Goal: Check status: Check status

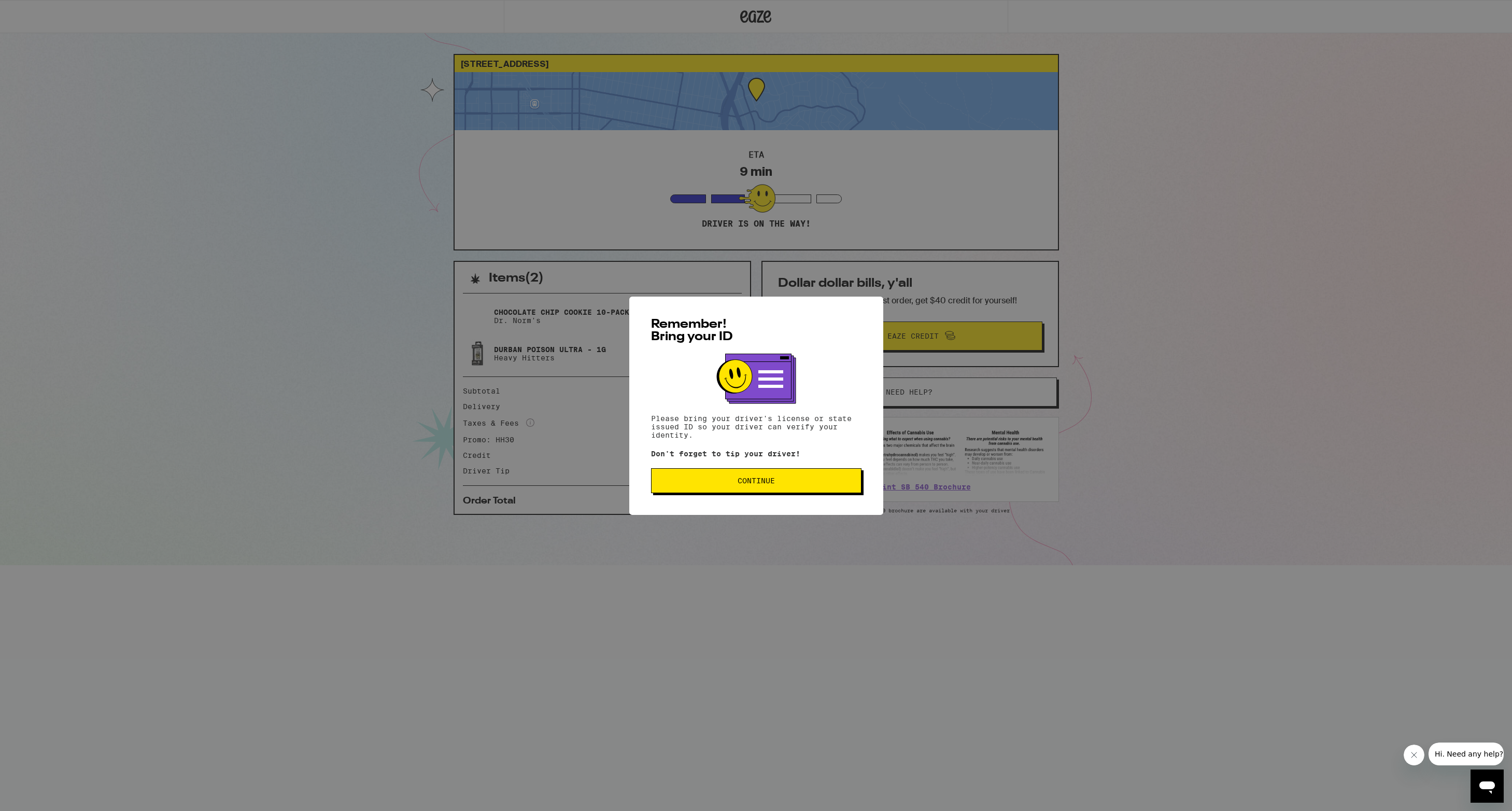
click at [826, 474] on button "Continue" at bounding box center [756, 480] width 210 height 25
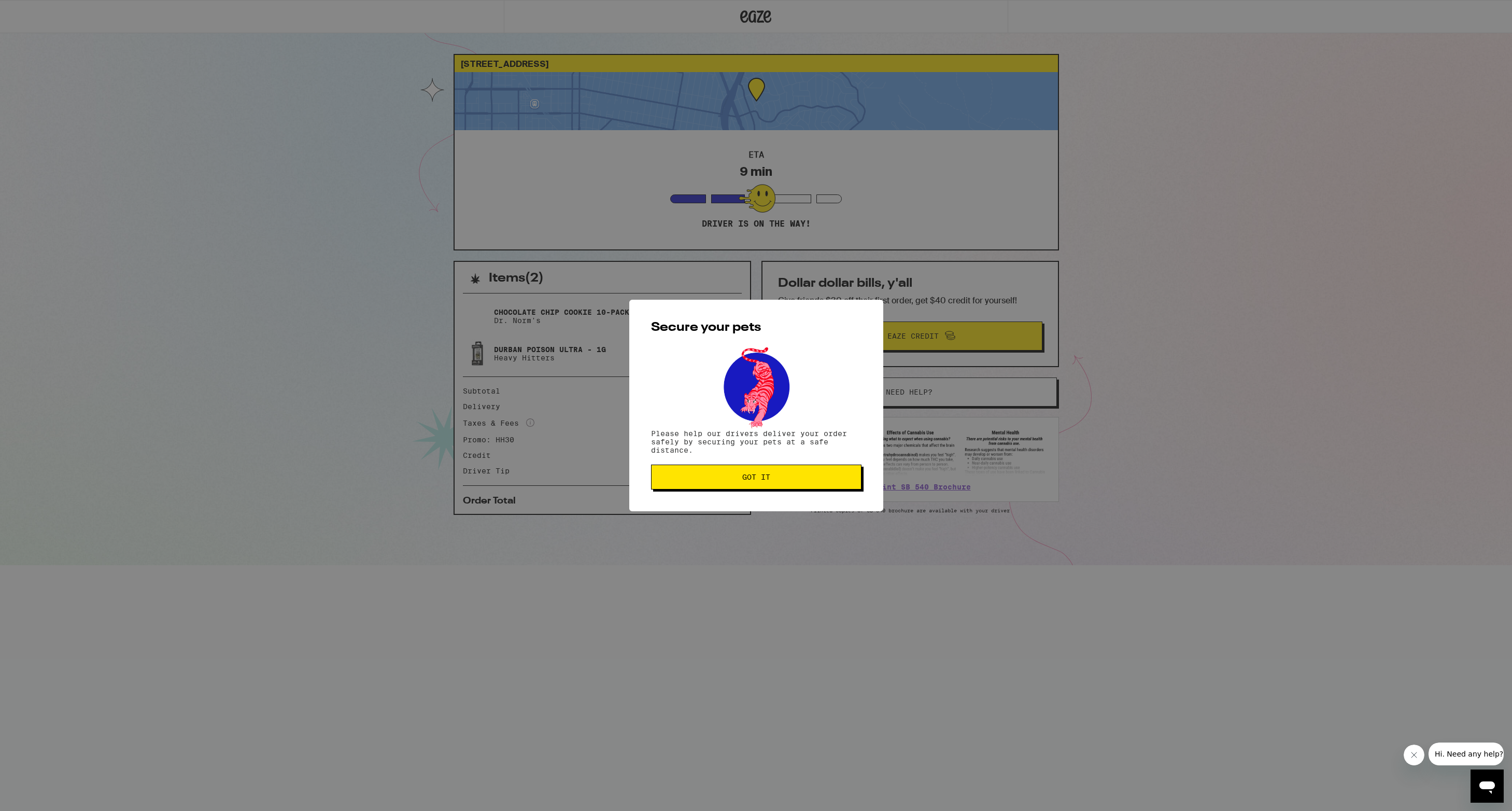
click at [803, 476] on span "Got it" at bounding box center [756, 476] width 192 height 7
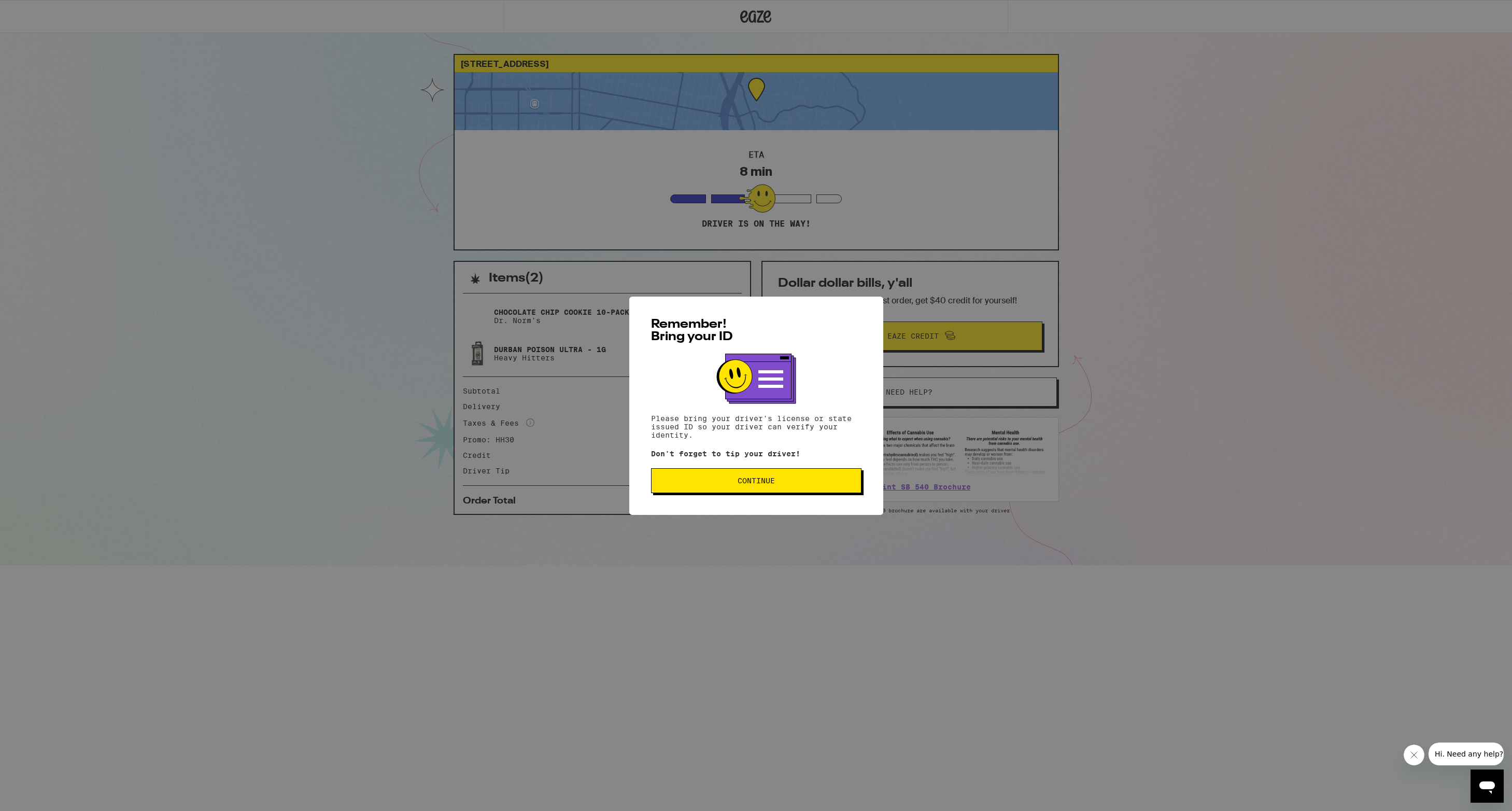
click at [729, 480] on span "Continue" at bounding box center [756, 480] width 192 height 7
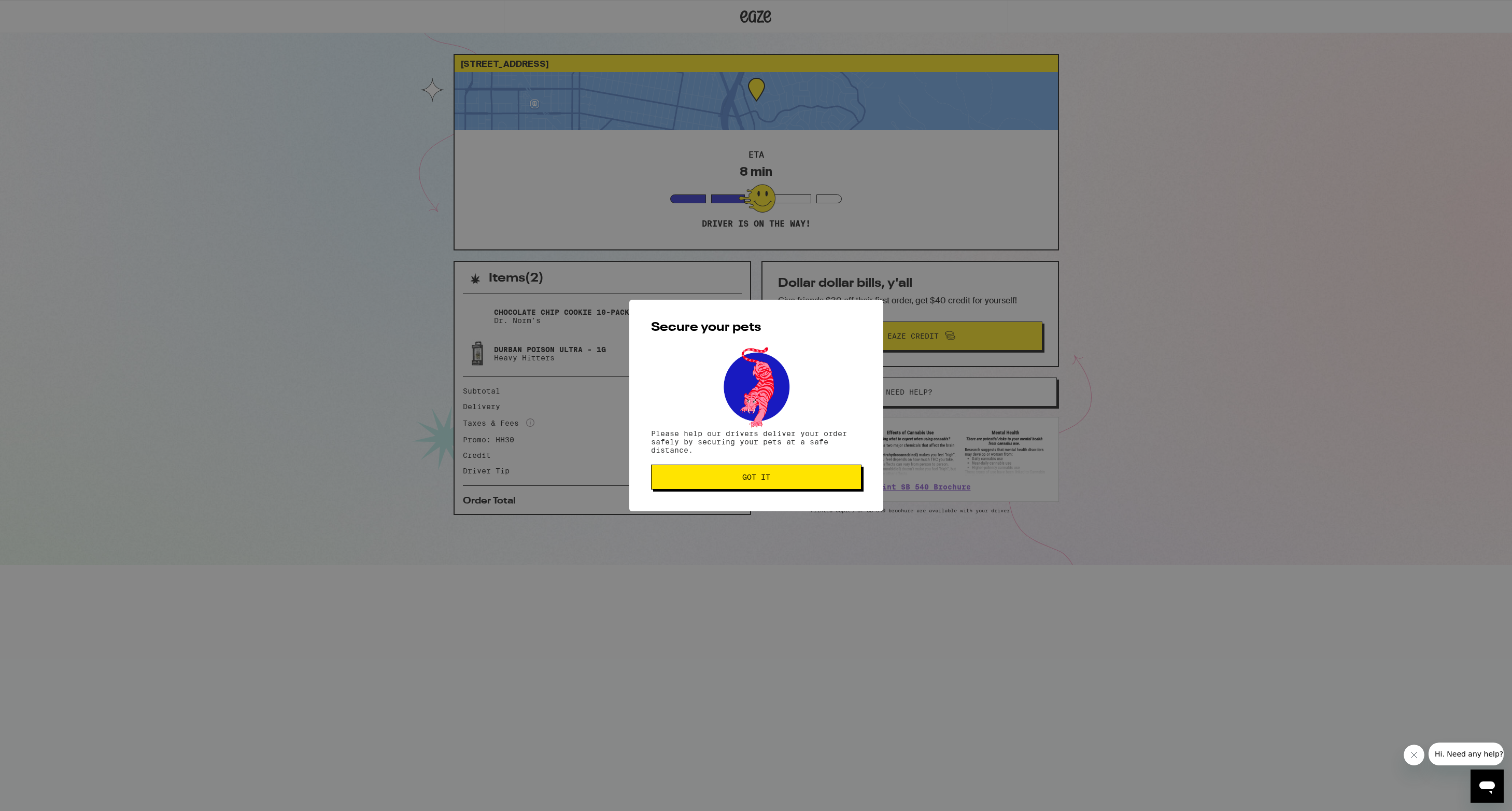
click at [729, 479] on span "Got it" at bounding box center [756, 476] width 192 height 7
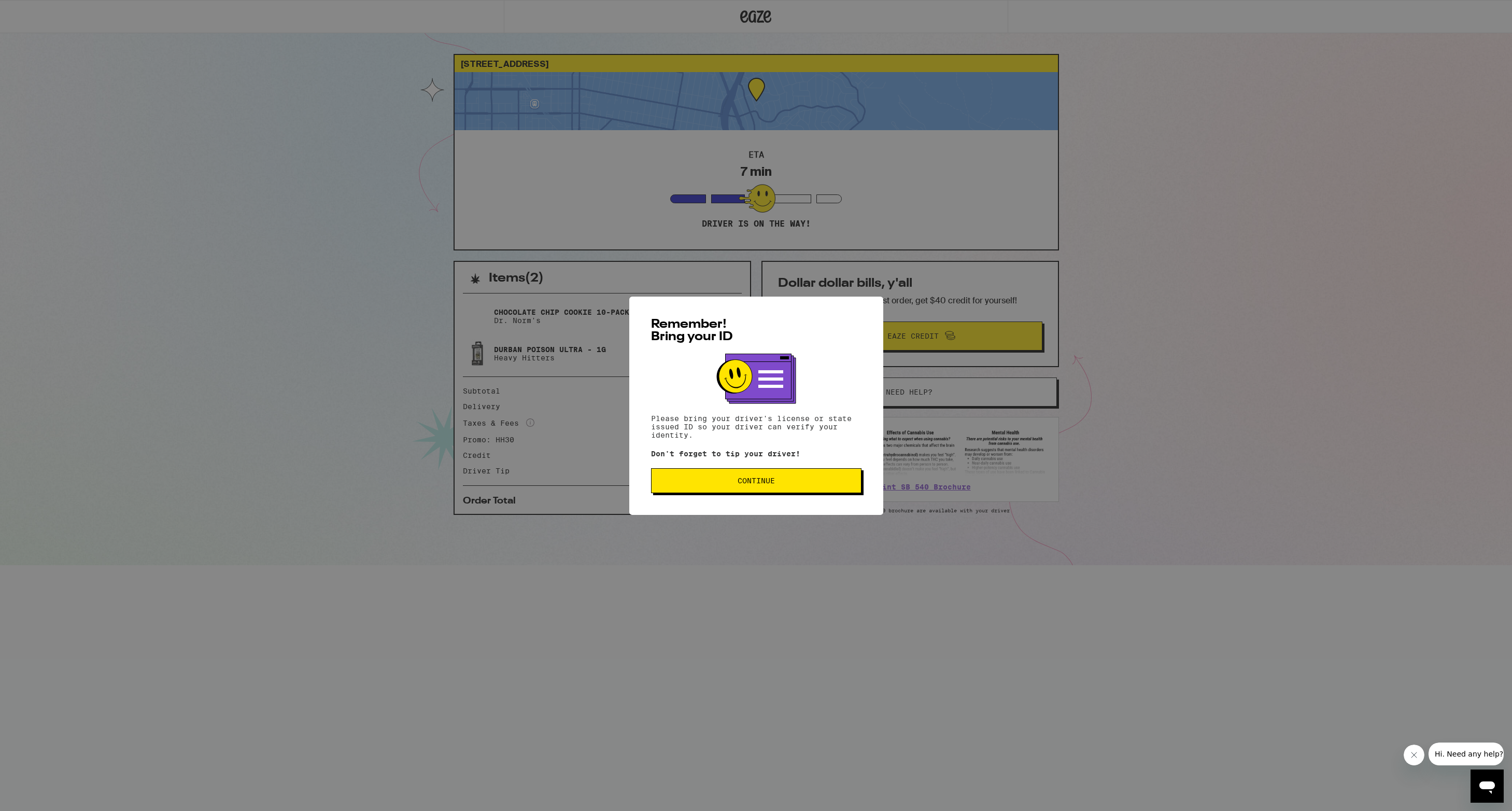
click at [793, 487] on button "Continue" at bounding box center [756, 480] width 210 height 25
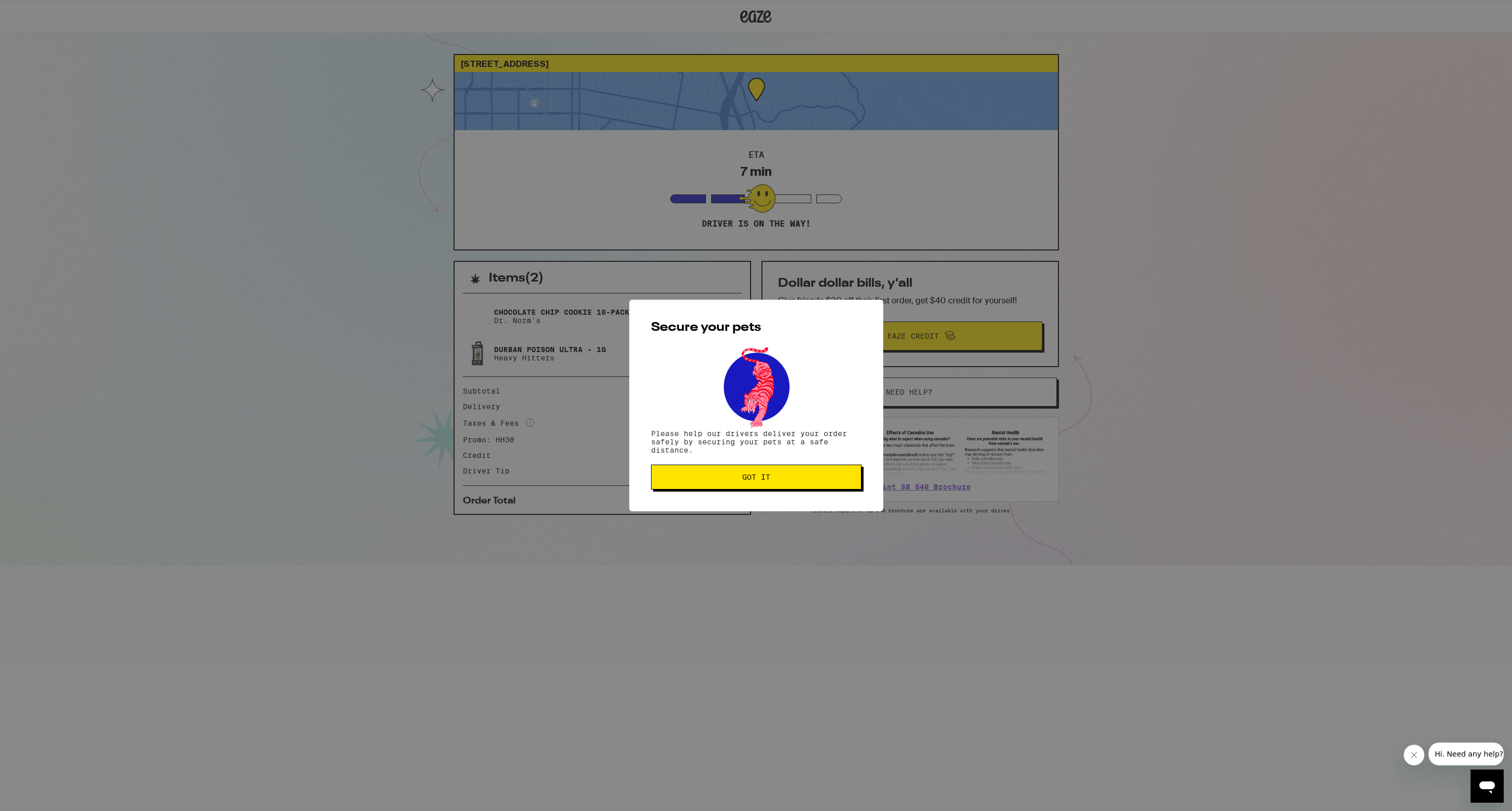
click at [793, 486] on button "Got it" at bounding box center [756, 476] width 210 height 25
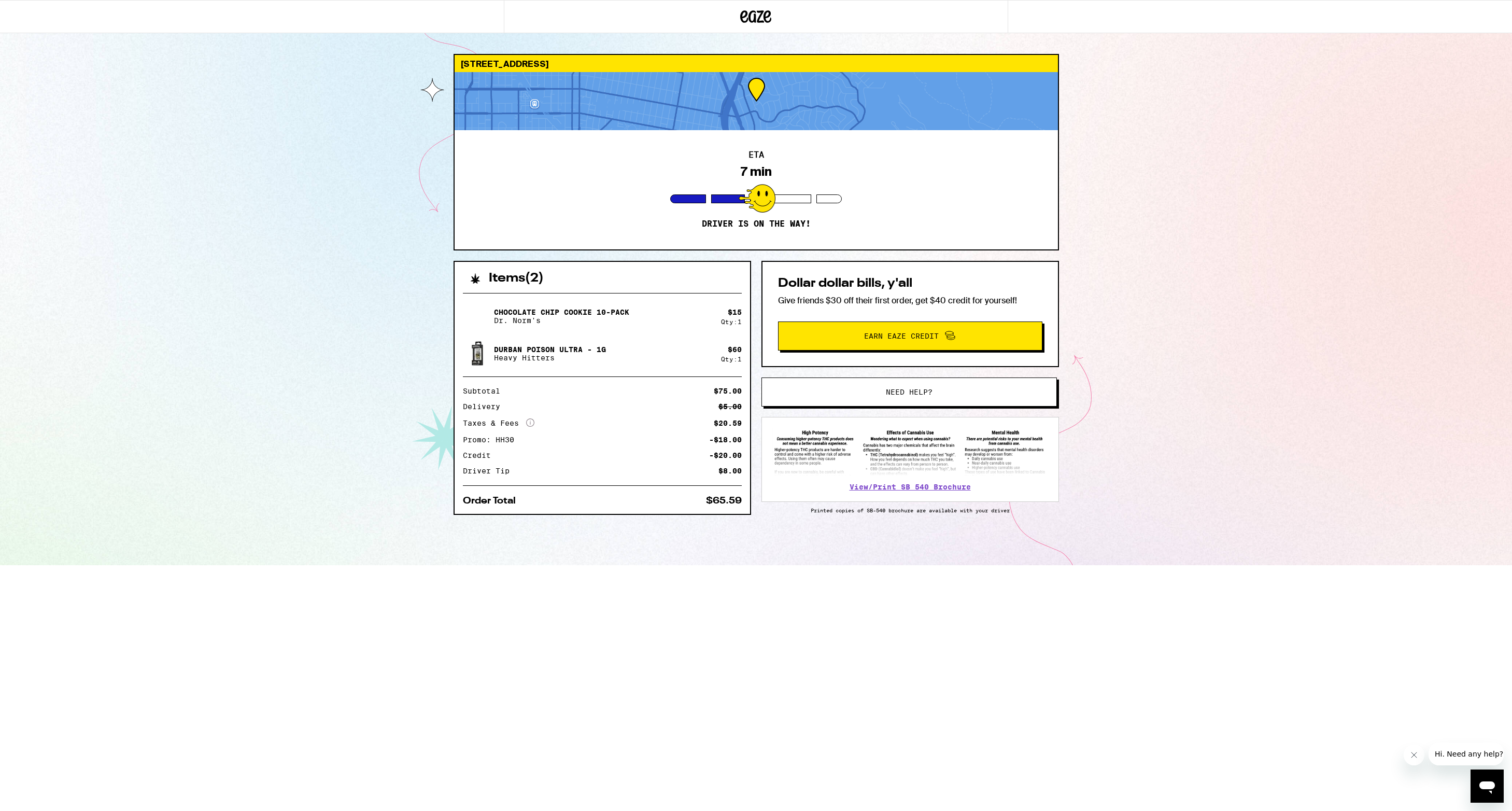
click at [758, 187] on div at bounding box center [756, 197] width 36 height 28
click at [749, 126] on div at bounding box center [756, 100] width 604 height 58
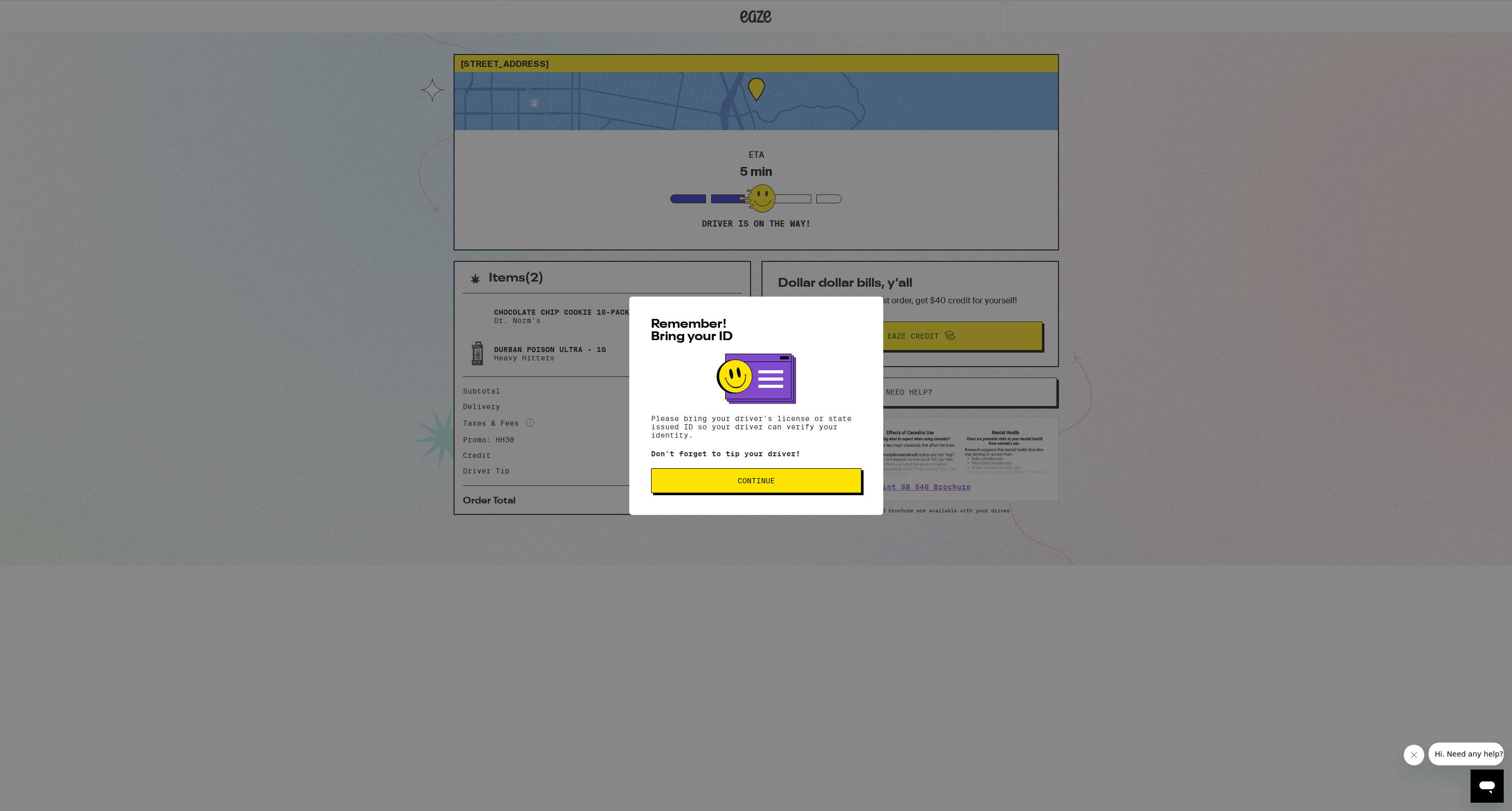
click at [788, 478] on button "Continue" at bounding box center [756, 480] width 210 height 25
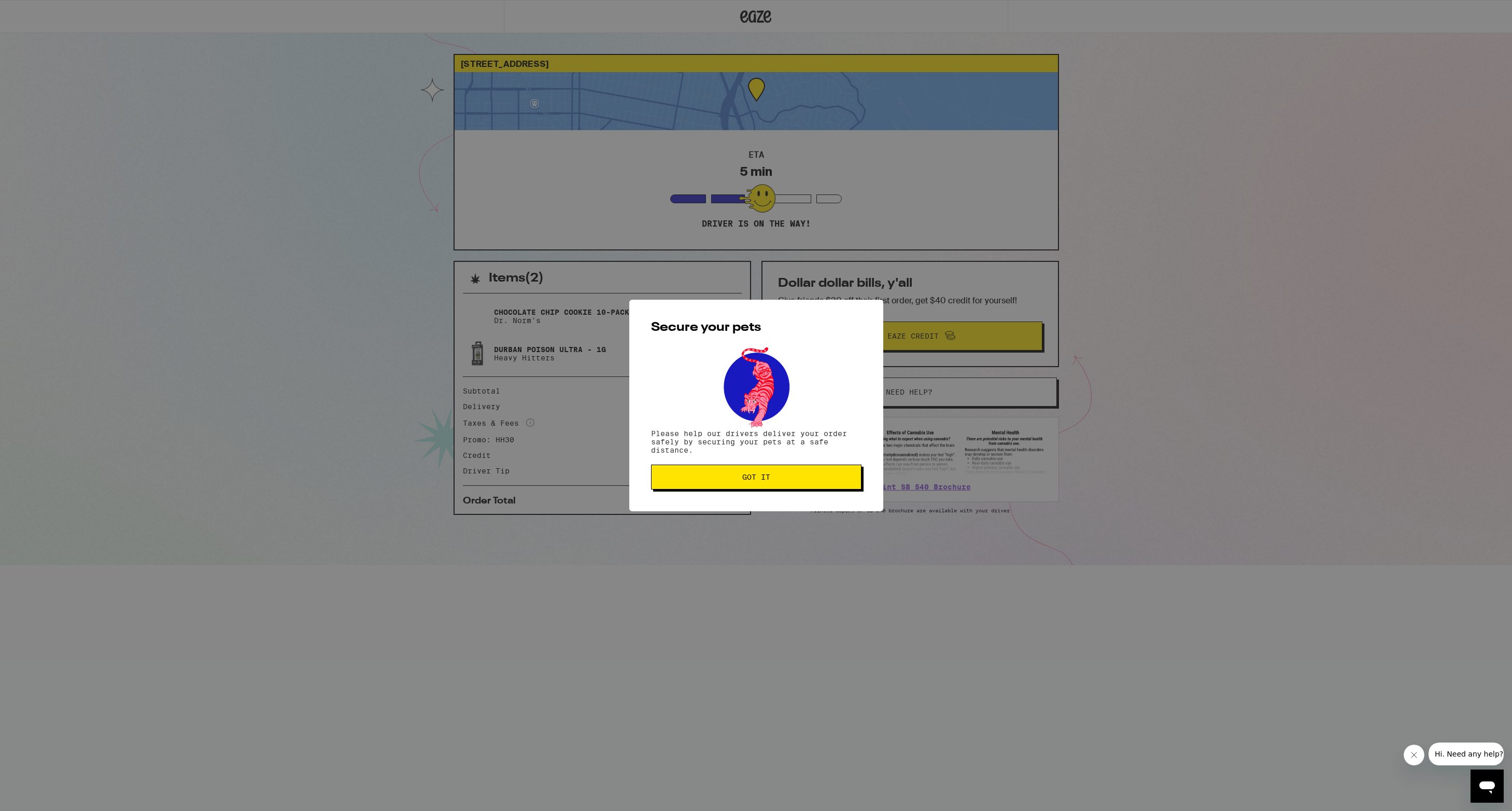
click at [788, 479] on span "Got it" at bounding box center [756, 476] width 192 height 7
